Goal: Task Accomplishment & Management: Use online tool/utility

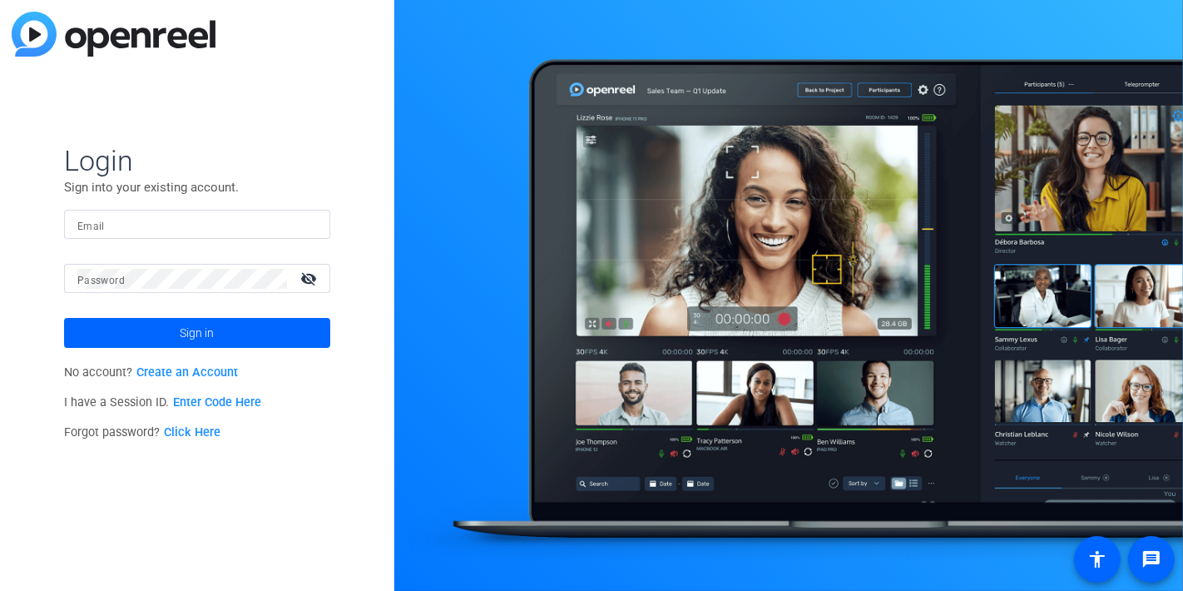
click at [166, 226] on input "Email" at bounding box center [197, 225] width 240 height 20
type input "sarovar.ghissing@mcmcg.com"
click at [64, 318] on button "Sign in" at bounding box center [197, 333] width 266 height 30
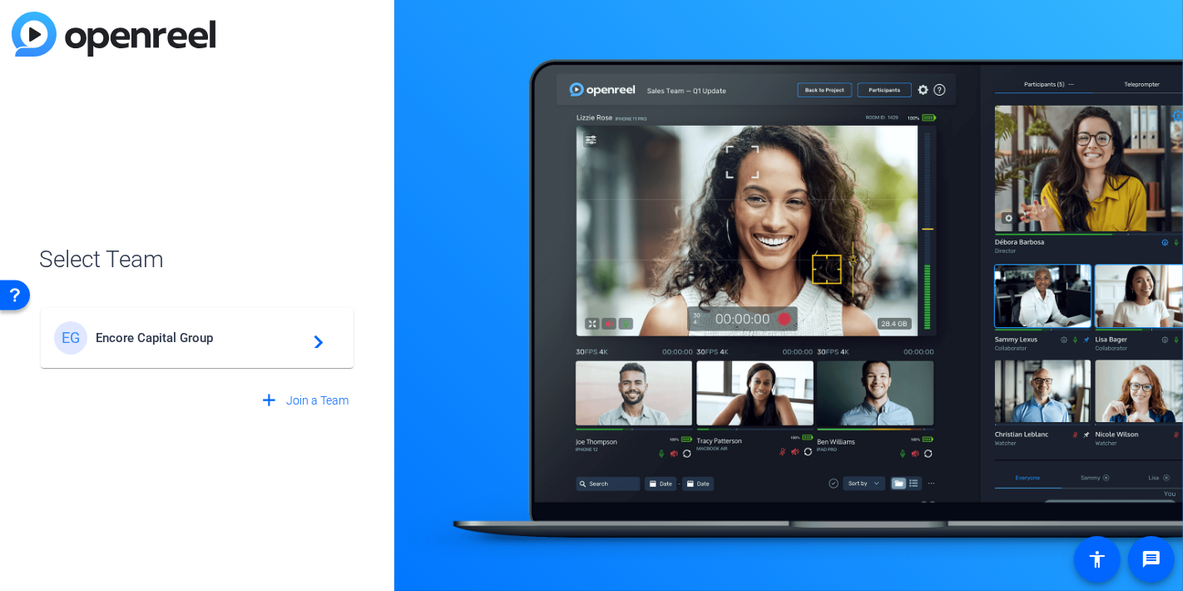
click at [185, 339] on span "Encore Capital Group" at bounding box center [200, 337] width 208 height 15
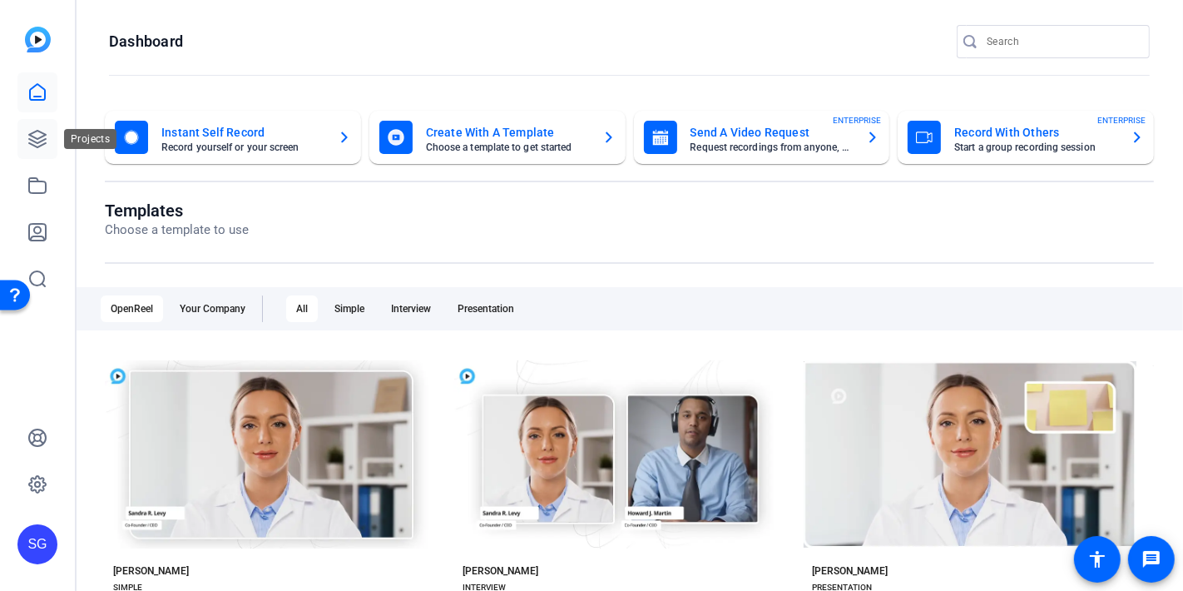
click at [51, 141] on link at bounding box center [37, 139] width 40 height 40
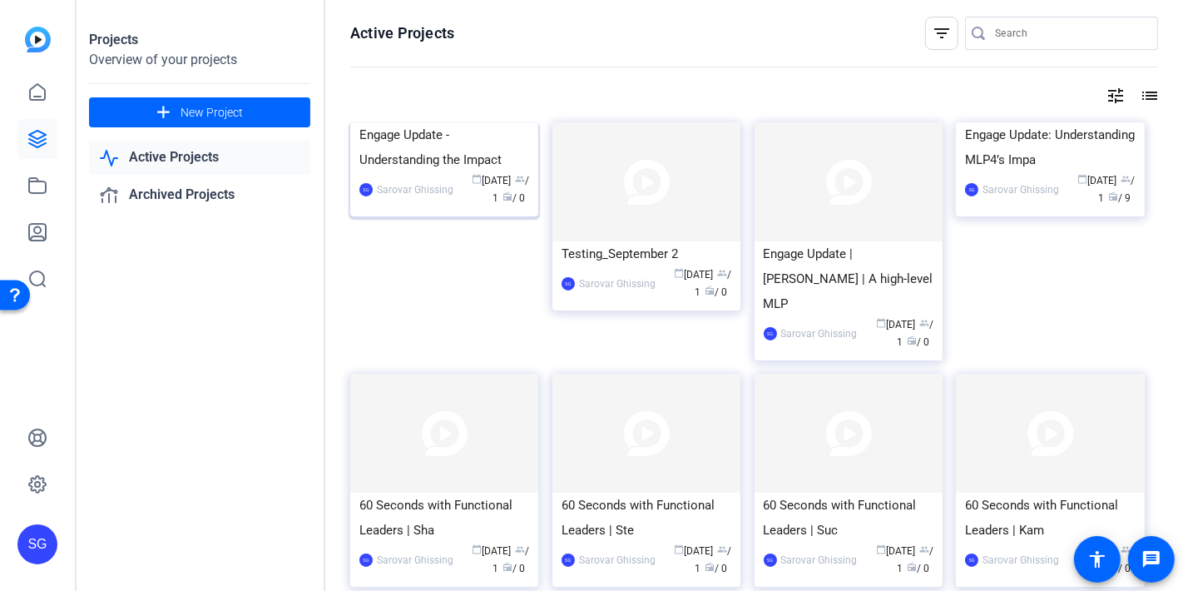
click at [465, 122] on img at bounding box center [444, 122] width 188 height 0
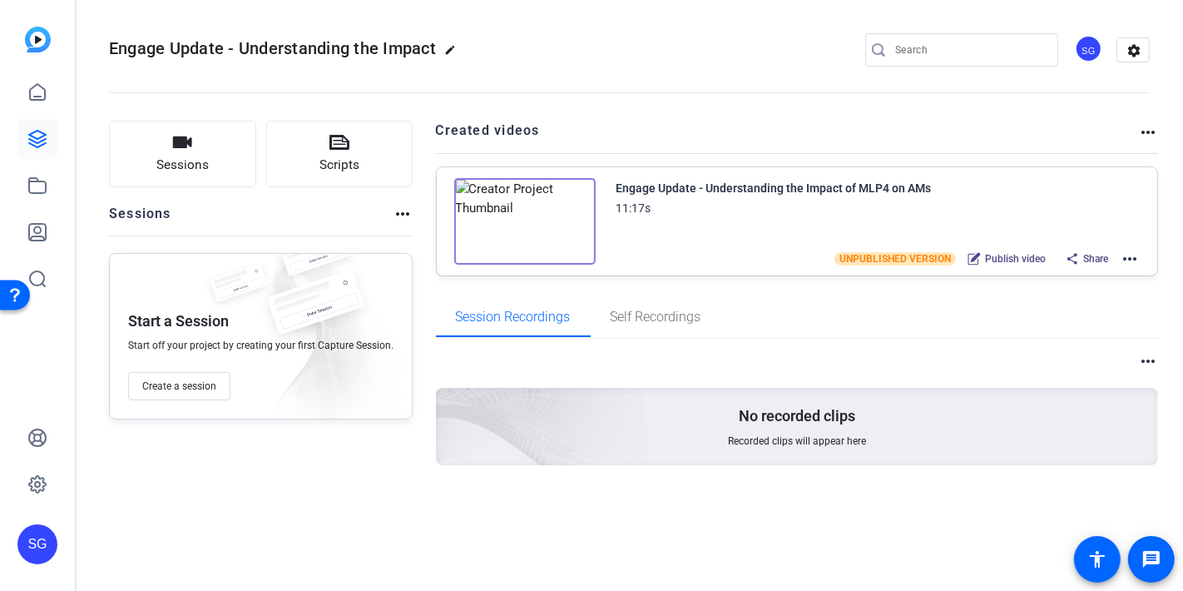
click at [926, 255] on span "UNPUBLISHED VERSION" at bounding box center [895, 258] width 121 height 13
click at [714, 183] on div "Engage Update - Understanding the Impact of MLP4 on AMs" at bounding box center [774, 188] width 315 height 20
click at [1122, 260] on mat-icon "more_horiz" at bounding box center [1130, 259] width 20 height 20
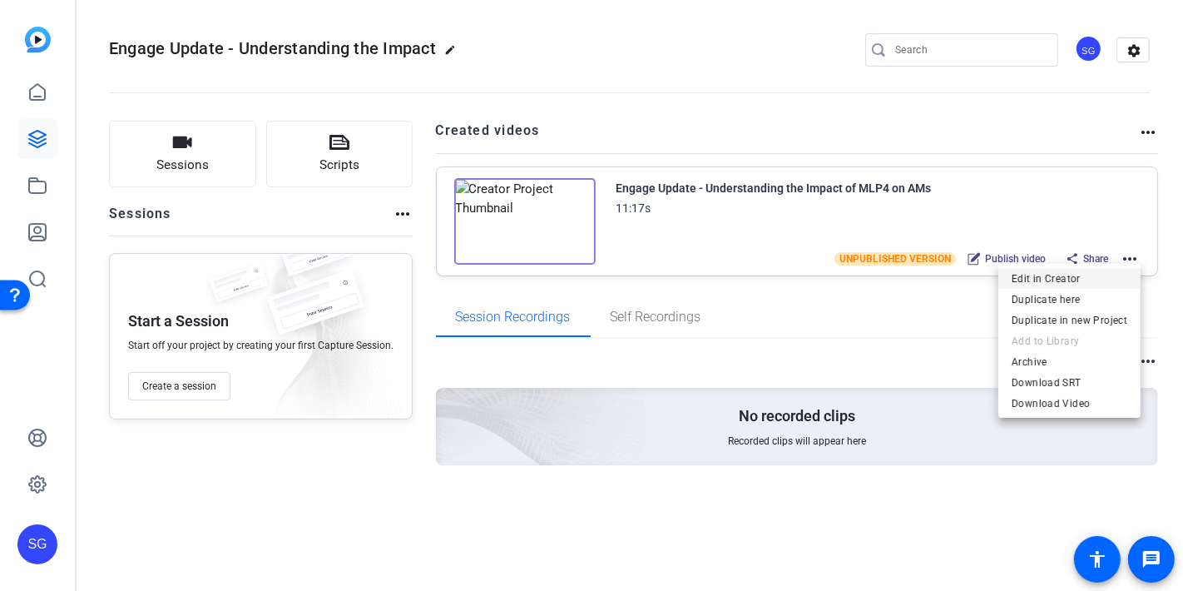
click at [1073, 275] on span "Edit in Creator" at bounding box center [1070, 278] width 116 height 20
